Goal: Task Accomplishment & Management: Manage account settings

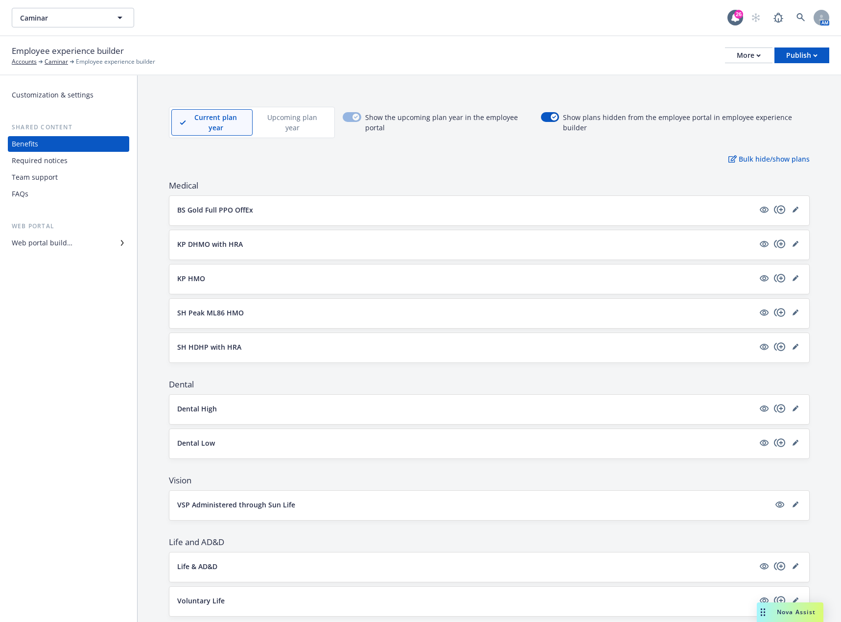
click at [57, 161] on div "Required notices" at bounding box center [40, 161] width 56 height 16
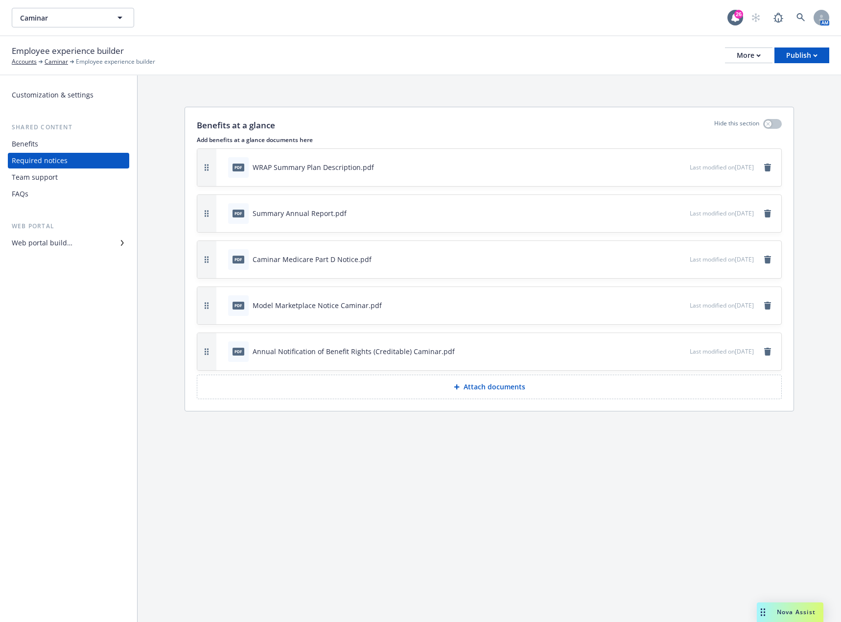
click at [452, 390] on button "Attach documents" at bounding box center [489, 386] width 585 height 24
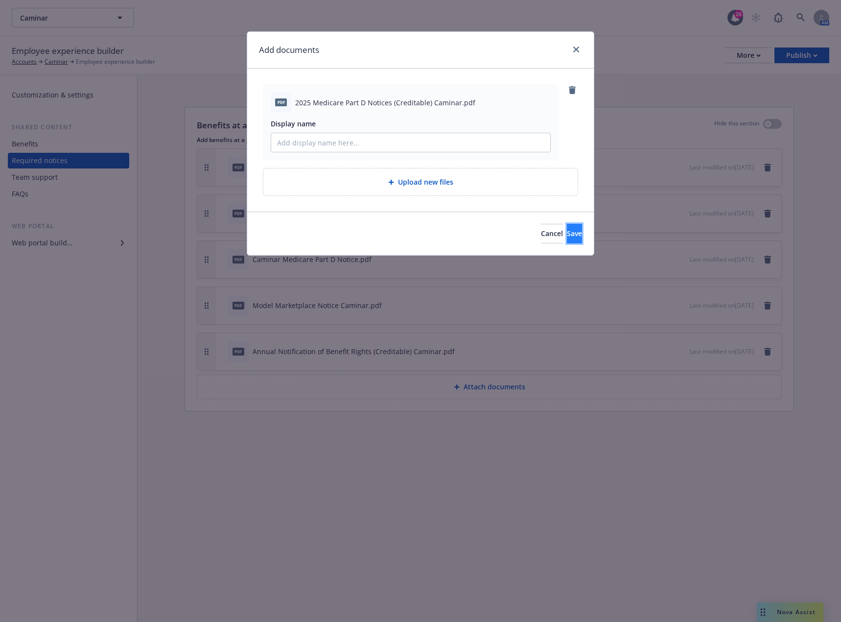
click at [567, 232] on span "Save" at bounding box center [574, 233] width 15 height 9
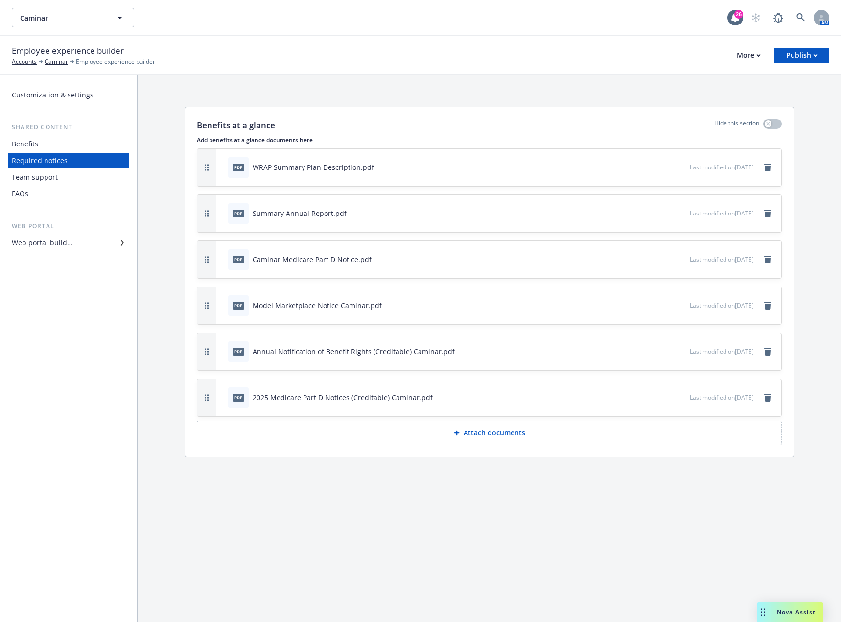
click at [54, 149] on div "Benefits" at bounding box center [69, 144] width 114 height 16
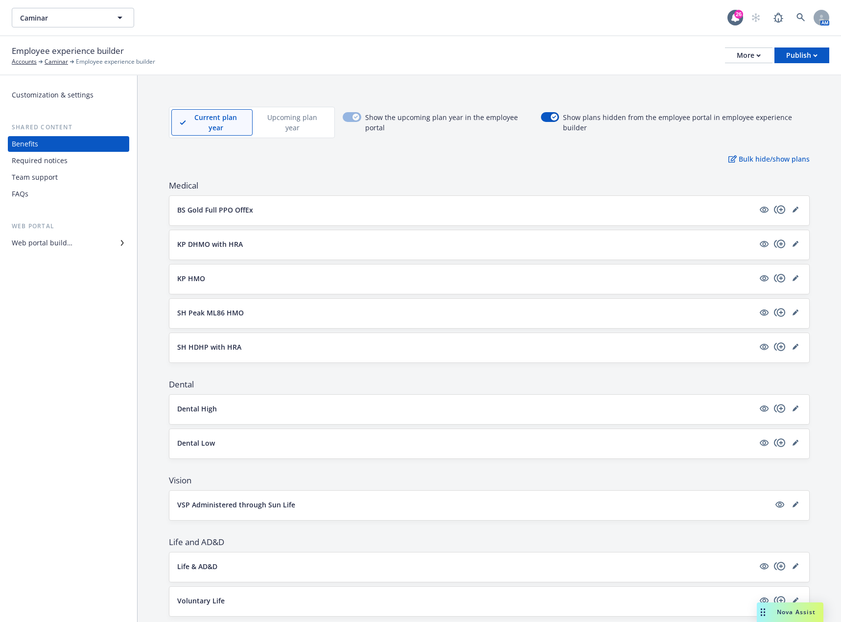
click at [43, 246] on div "Web portal builder" at bounding box center [42, 243] width 61 height 16
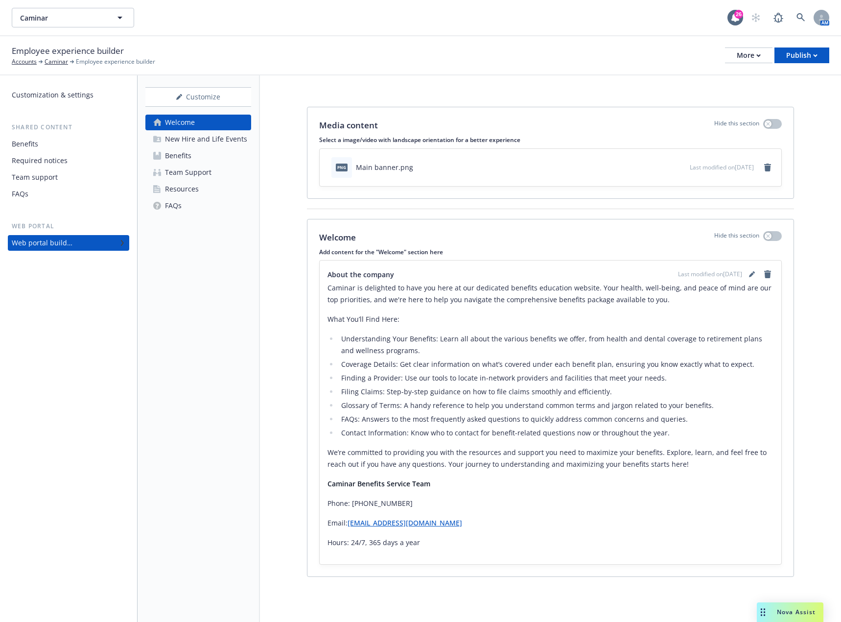
click at [210, 144] on div "New Hire and Life Events" at bounding box center [206, 139] width 82 height 16
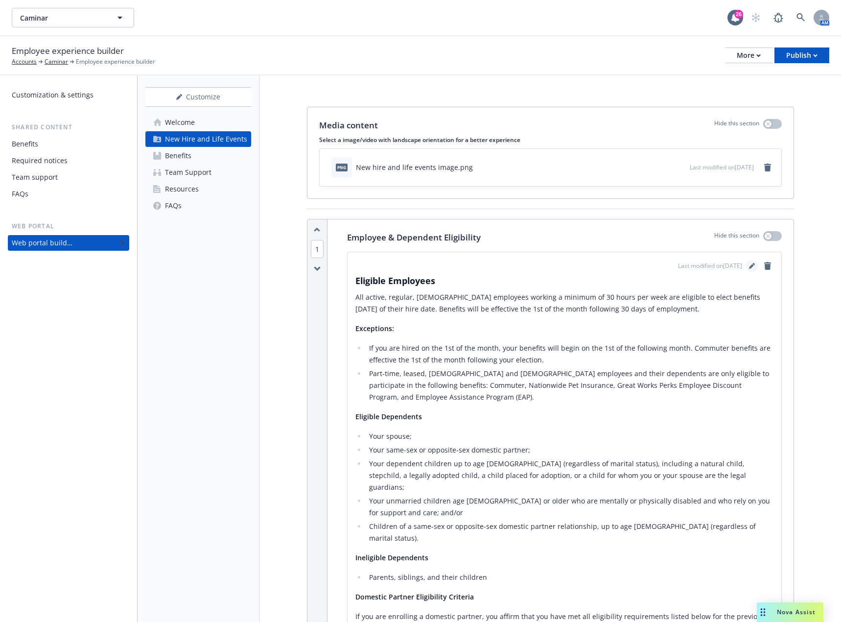
click at [746, 269] on link "editPencil" at bounding box center [752, 266] width 12 height 12
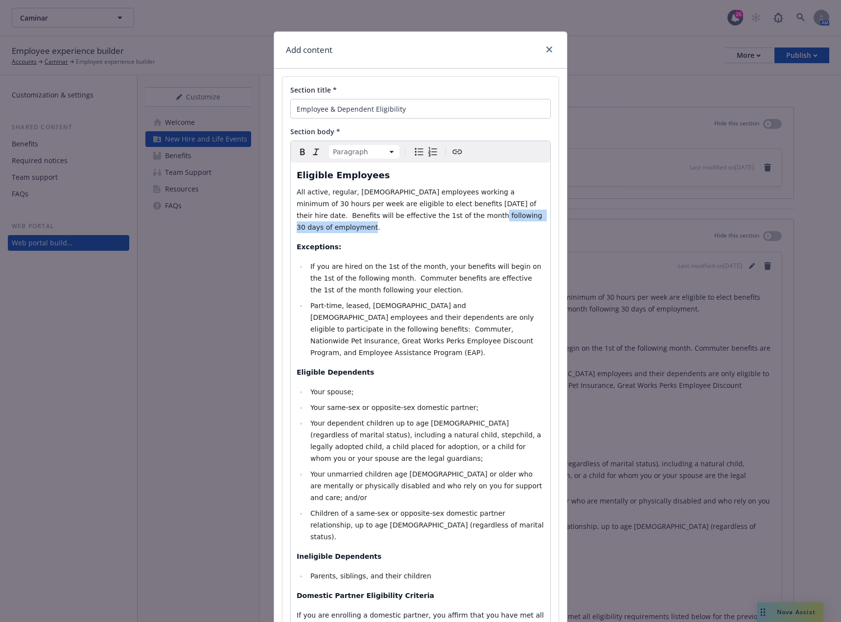
drag, startPoint x: 486, startPoint y: 217, endPoint x: 385, endPoint y: 217, distance: 101.3
click at [385, 217] on span "All active, regular, [DEMOGRAPHIC_DATA] employees working a minimum of 30 hours…" at bounding box center [421, 209] width 248 height 43
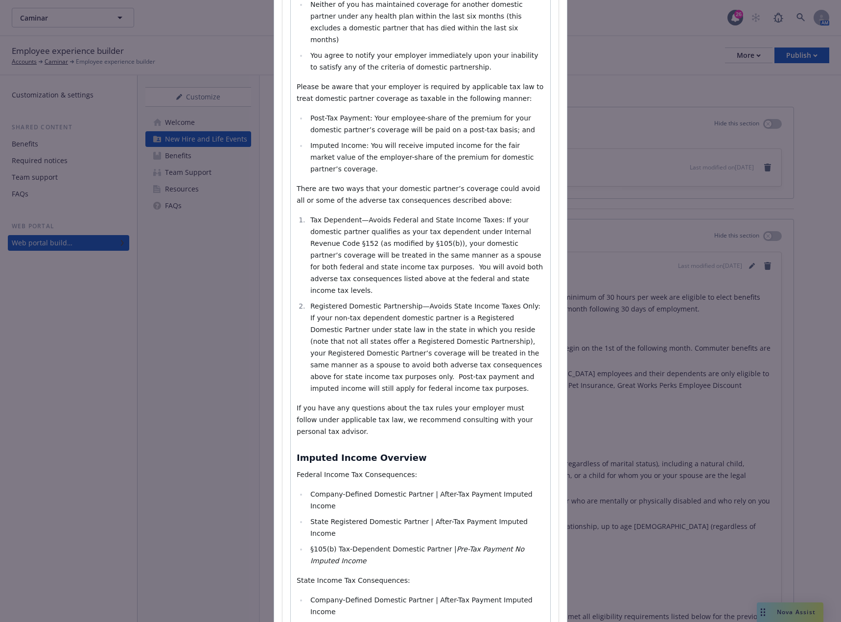
scroll to position [770, 0]
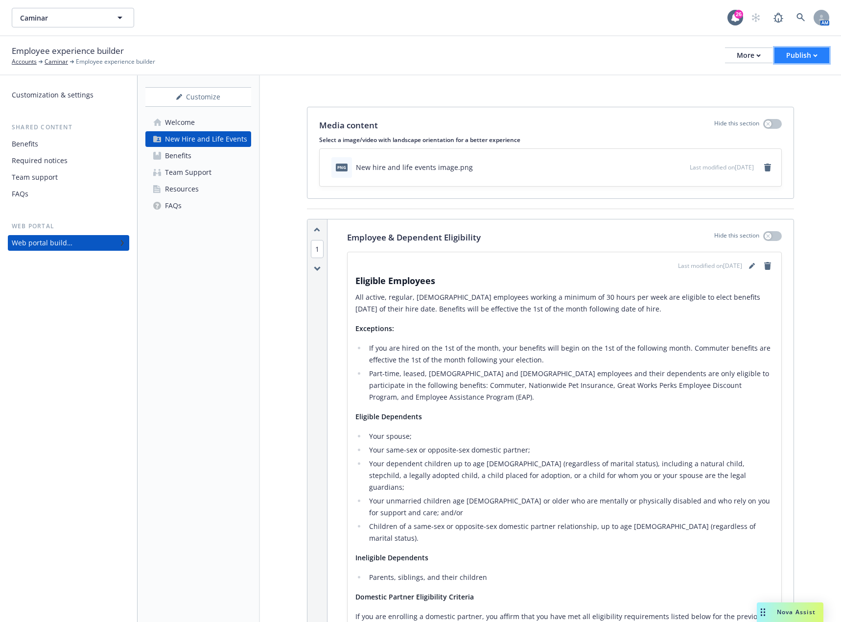
click at [813, 56] on icon "button" at bounding box center [815, 55] width 4 height 3
click at [799, 74] on link "Publish portal" at bounding box center [789, 78] width 77 height 20
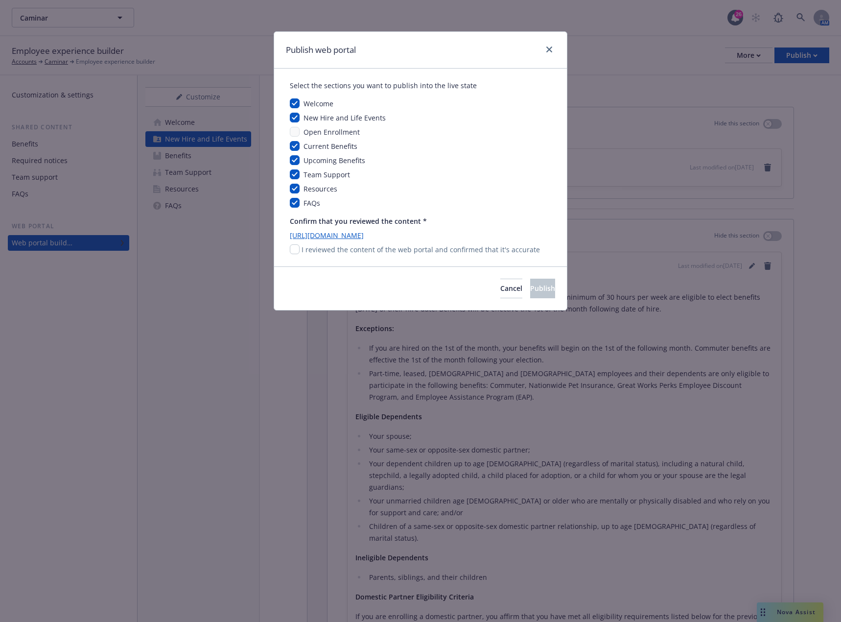
click at [300, 250] on div "I reviewed the content of the web portal and confirmed that it's accurate" at bounding box center [420, 249] width 261 height 10
click at [297, 250] on input "checkbox" at bounding box center [295, 249] width 10 height 10
checkbox input "true"
click at [530, 286] on span "Publish" at bounding box center [542, 287] width 25 height 9
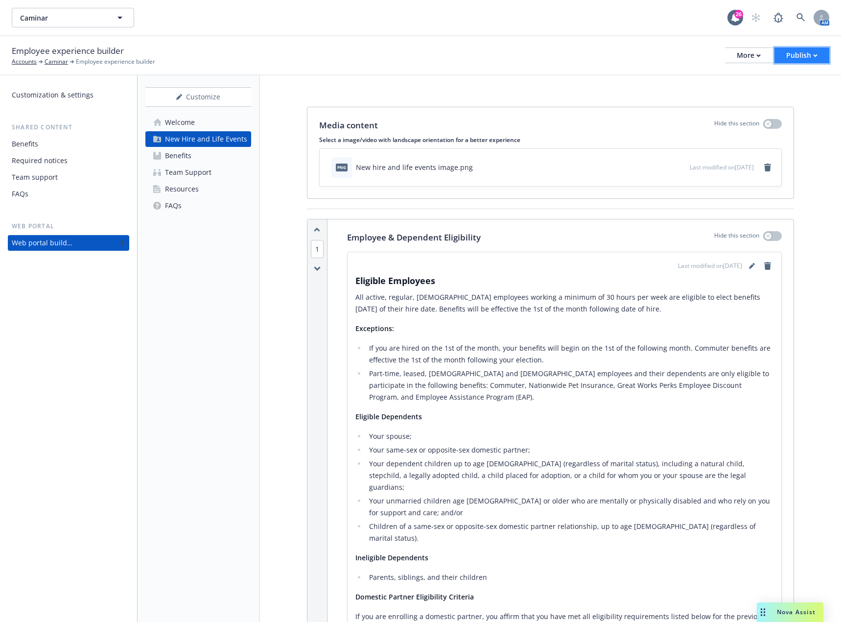
click at [814, 58] on div "Publish" at bounding box center [801, 55] width 31 height 15
click at [802, 95] on link "Publish app" at bounding box center [789, 97] width 77 height 20
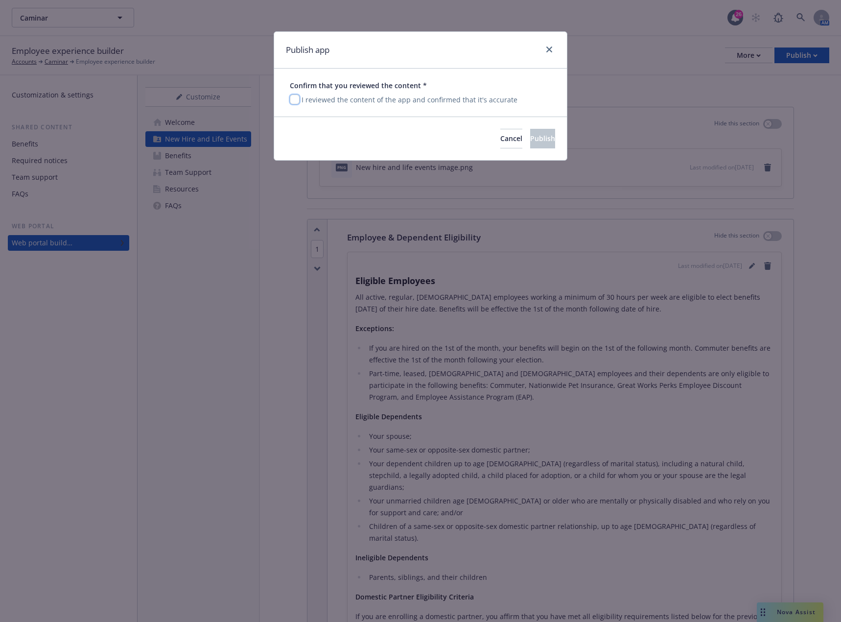
click at [293, 99] on input "checkbox" at bounding box center [295, 99] width 10 height 10
checkbox input "true"
click at [530, 138] on span "Publish" at bounding box center [542, 138] width 25 height 9
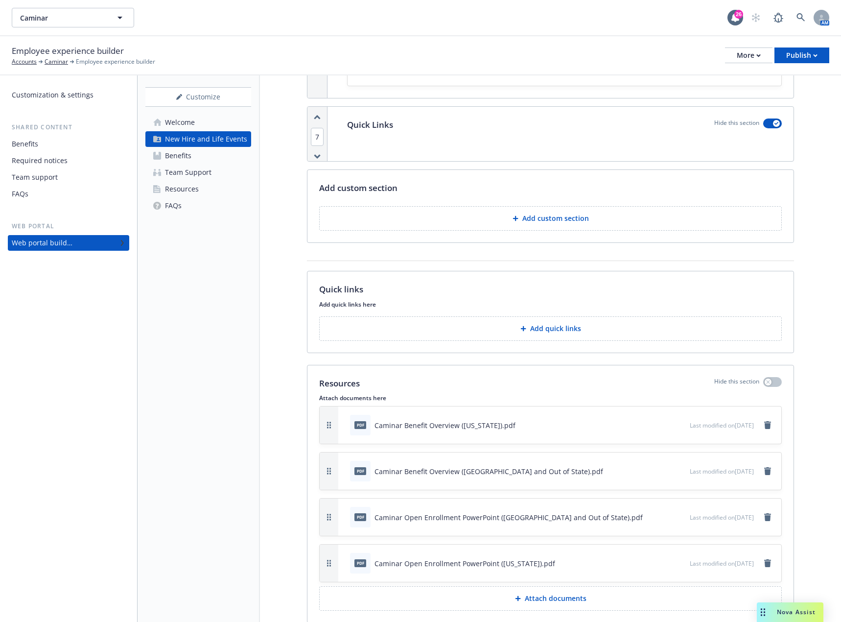
scroll to position [3988, 0]
click at [22, 190] on div "FAQs" at bounding box center [20, 194] width 17 height 16
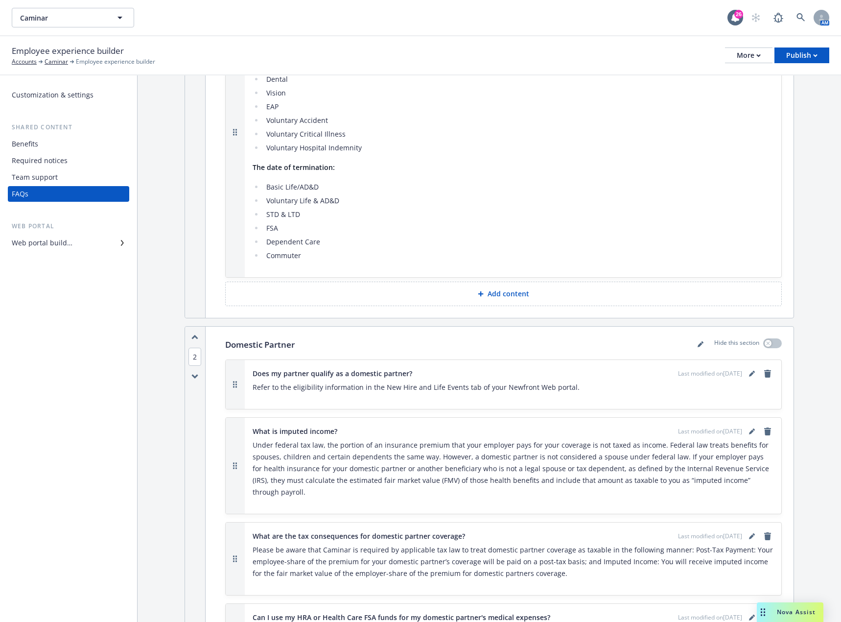
scroll to position [489, 0]
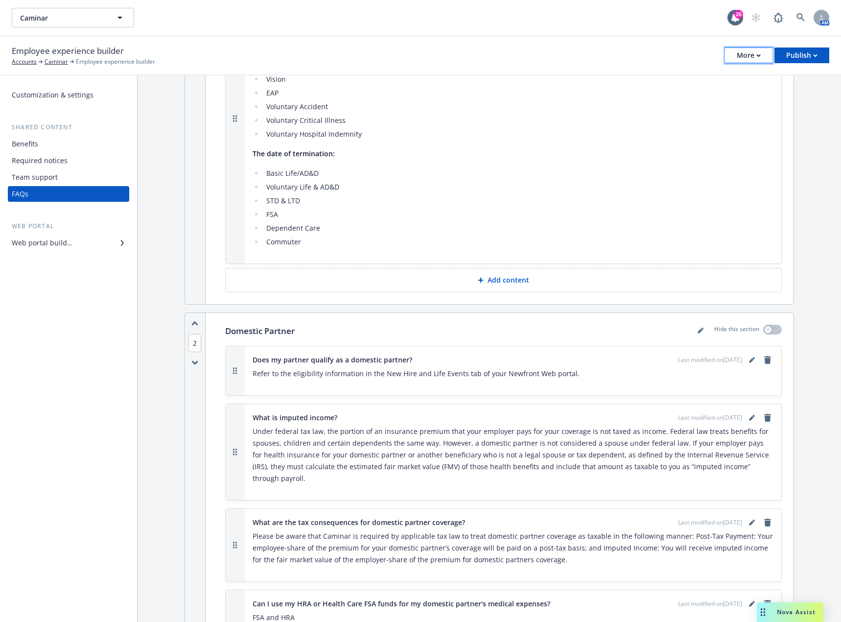
click at [763, 55] on button "More" at bounding box center [748, 55] width 47 height 16
click at [710, 98] on link "Copy portal link" at bounding box center [698, 97] width 145 height 20
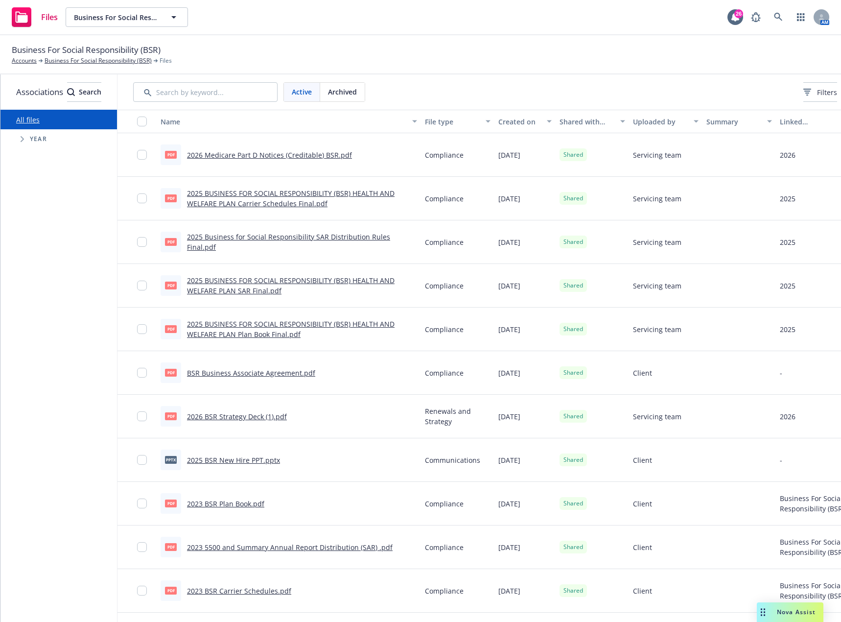
scroll to position [0, 98]
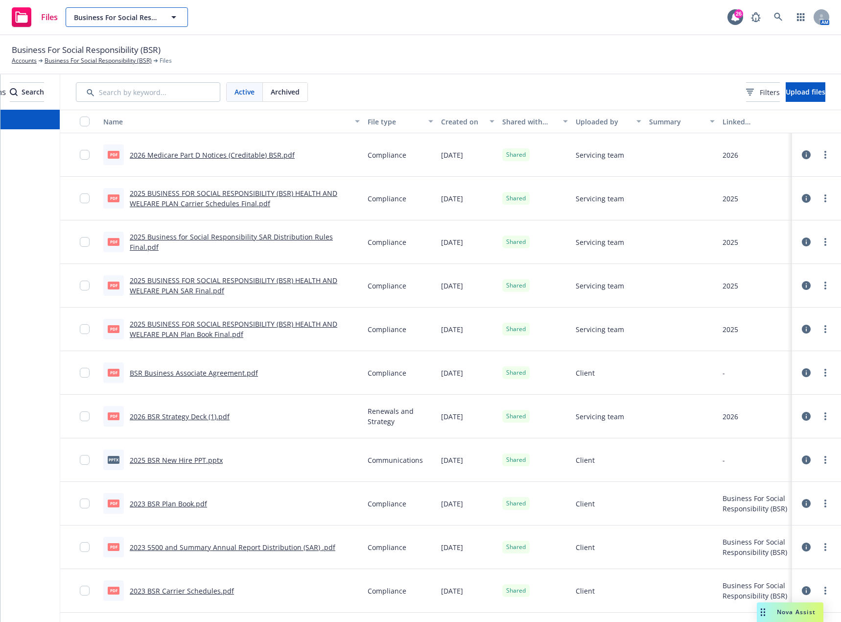
click at [161, 16] on button "Business For Social Responsibility (BSR)" at bounding box center [127, 17] width 122 height 20
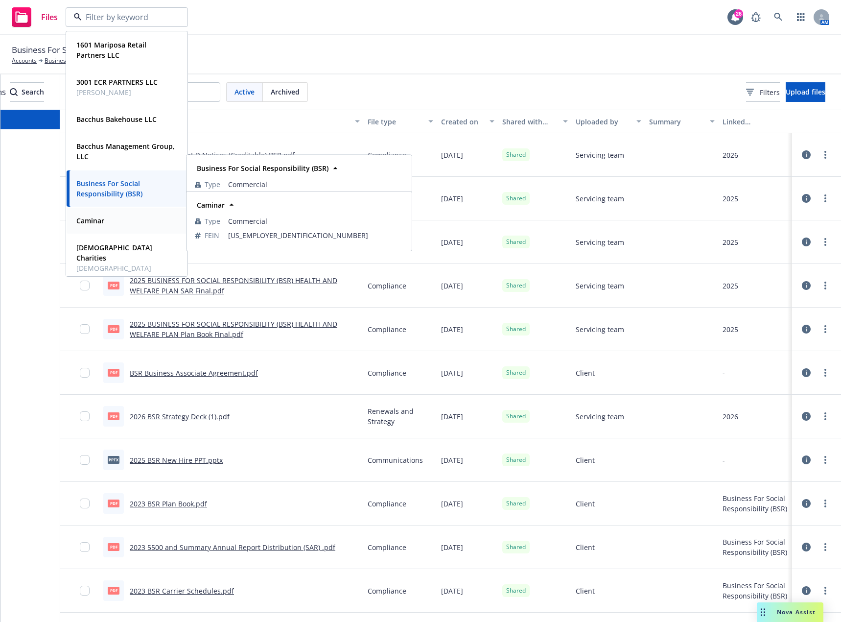
click at [114, 222] on div "Caminar" at bounding box center [126, 220] width 109 height 14
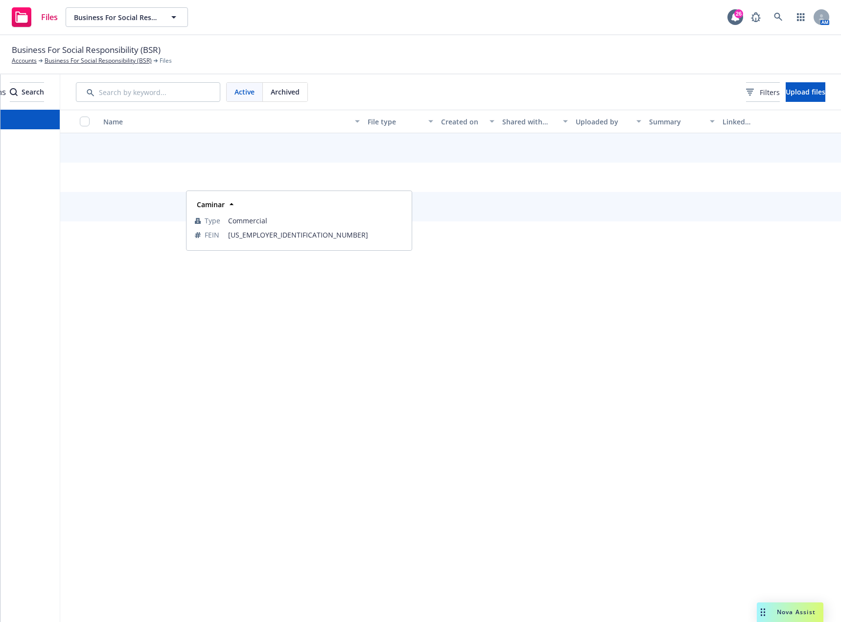
scroll to position [0, 91]
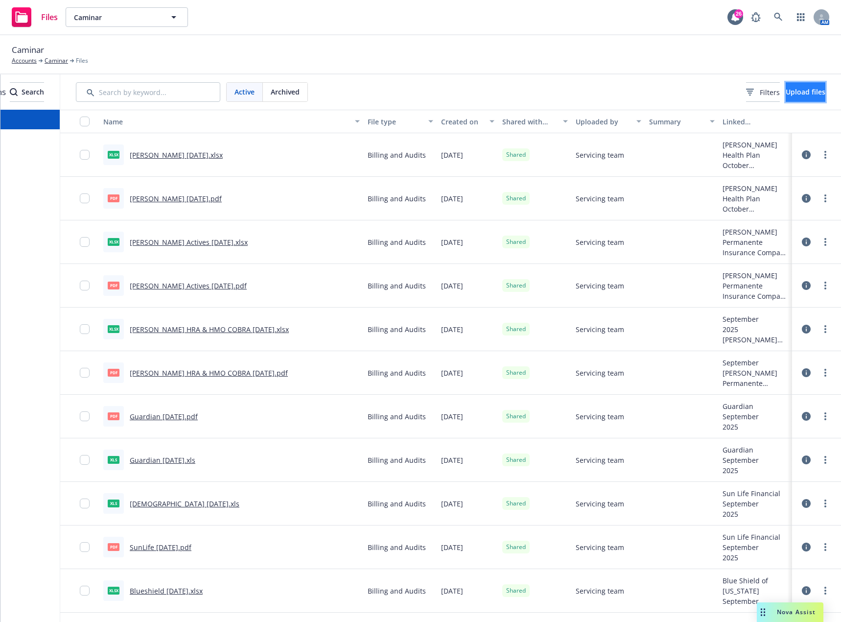
click at [788, 96] on span "Upload files" at bounding box center [806, 91] width 40 height 9
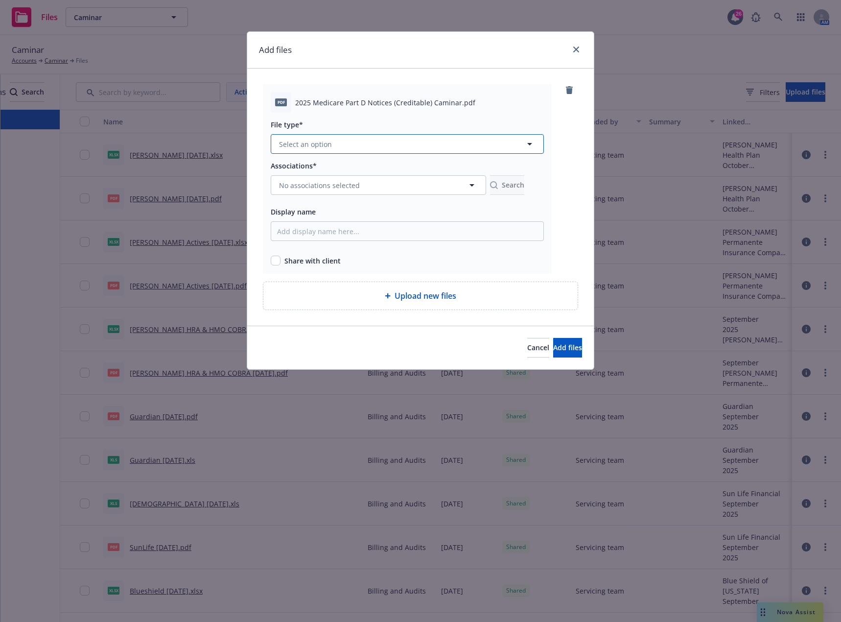
click at [373, 143] on button "Select an option" at bounding box center [407, 144] width 273 height 20
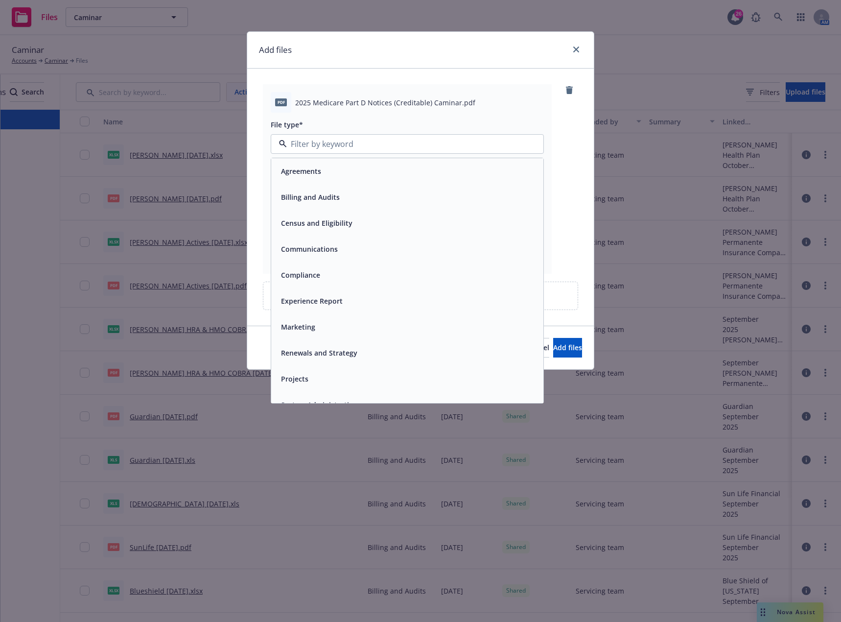
click at [338, 251] on div "Communications" at bounding box center [308, 249] width 63 height 14
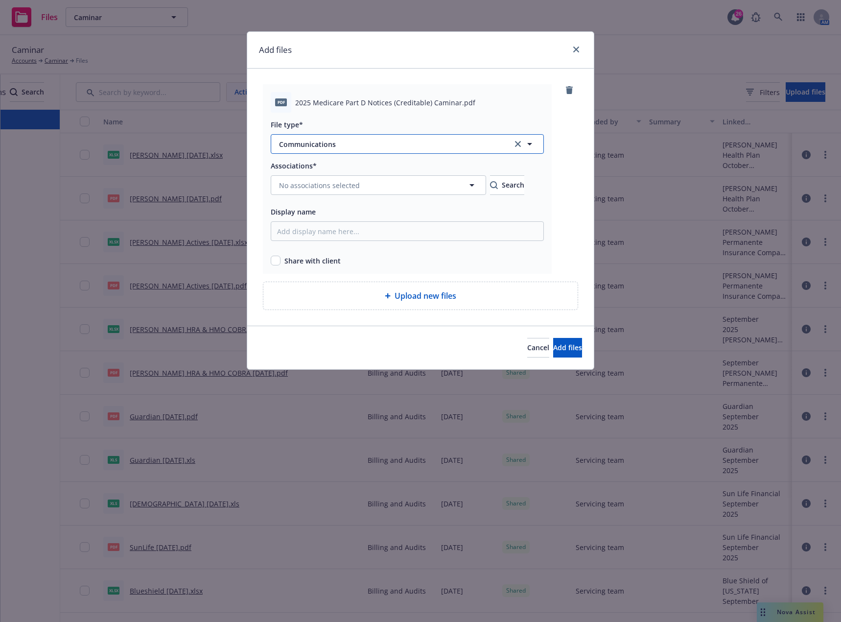
click at [333, 146] on span "Communications" at bounding box center [389, 144] width 220 height 10
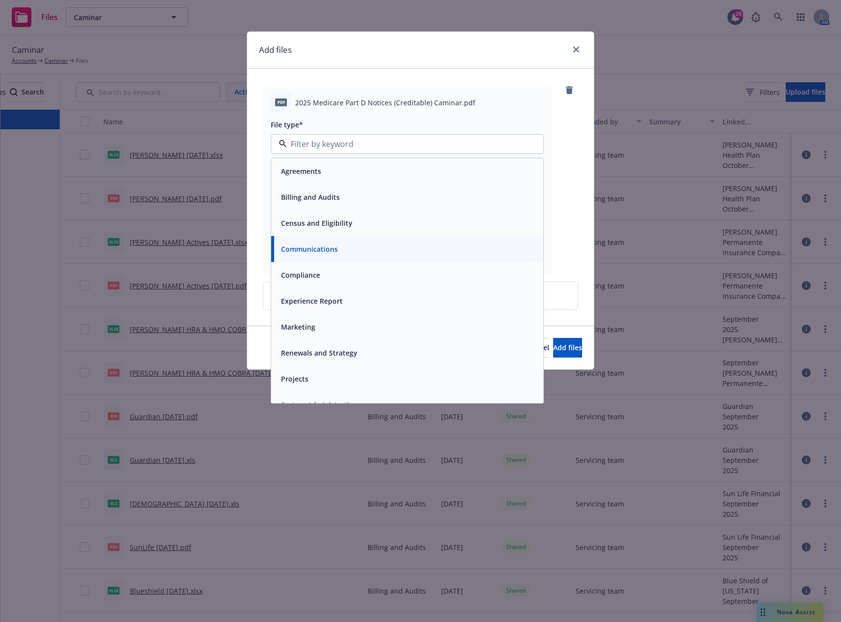
click at [325, 274] on div "Compliance" at bounding box center [407, 275] width 260 height 14
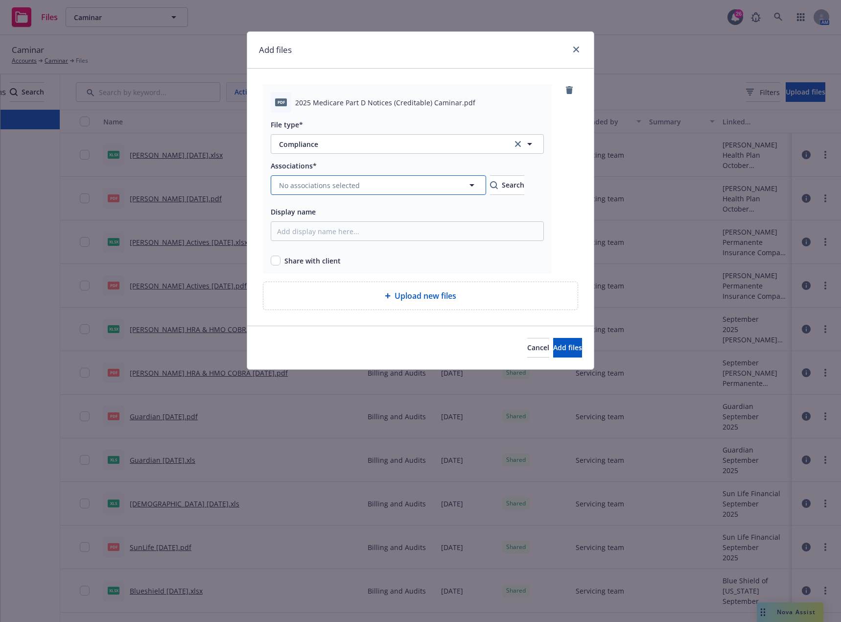
click at [347, 185] on span "No associations selected" at bounding box center [319, 185] width 81 height 10
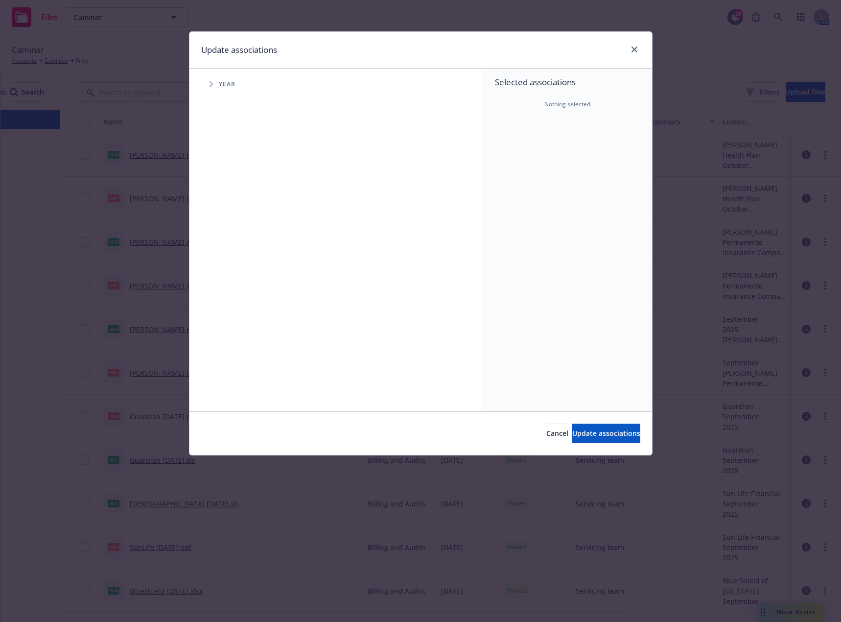
click at [210, 85] on icon "Tree Example" at bounding box center [211, 84] width 4 height 6
click at [236, 218] on input "Tree Example" at bounding box center [236, 218] width 10 height 10
checkbox input "true"
click at [585, 428] on button "Update associations" at bounding box center [606, 433] width 68 height 20
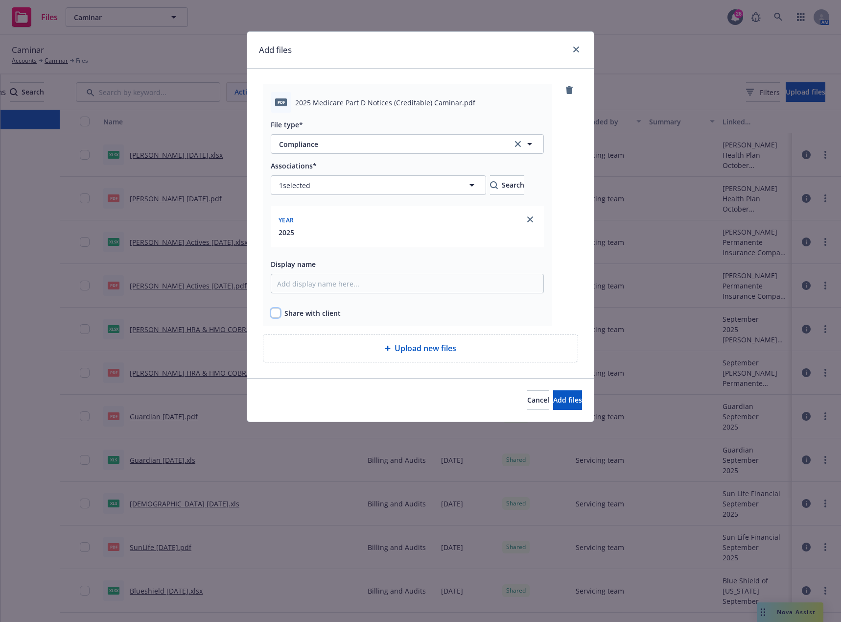
click at [277, 314] on input "checkbox" at bounding box center [276, 313] width 10 height 10
checkbox input "true"
click at [560, 403] on span "Add files" at bounding box center [567, 399] width 29 height 9
